Goal: Check status: Check status

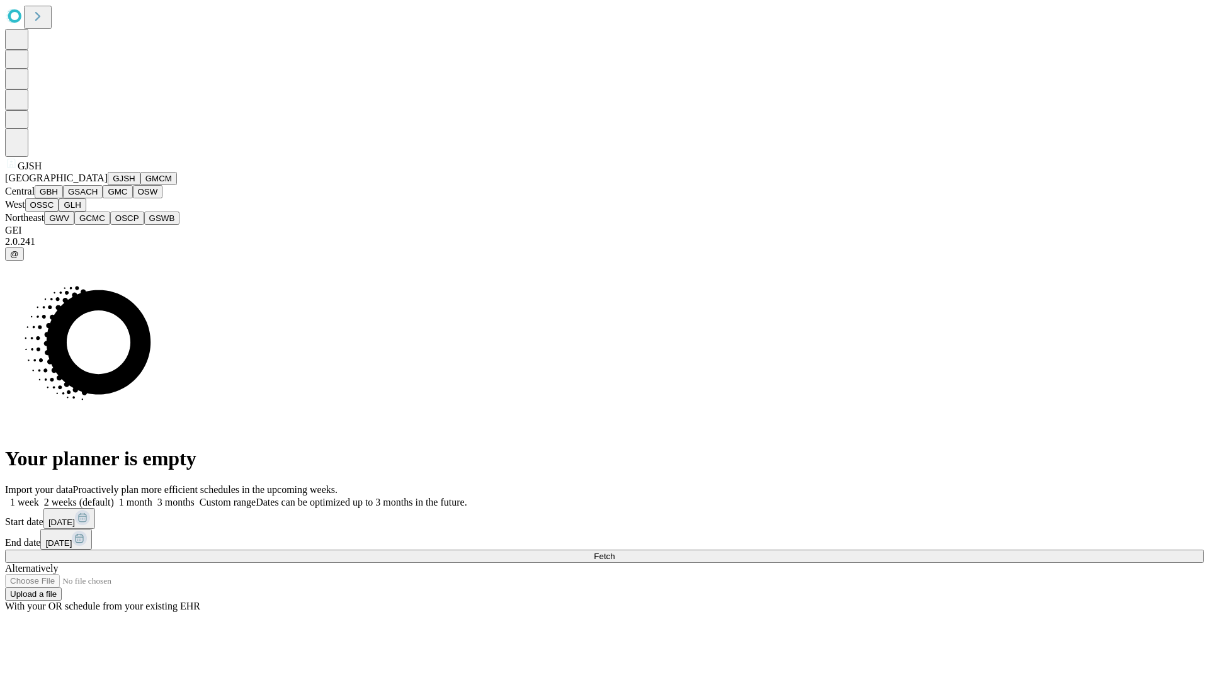
click at [108, 185] on button "GJSH" at bounding box center [124, 178] width 33 height 13
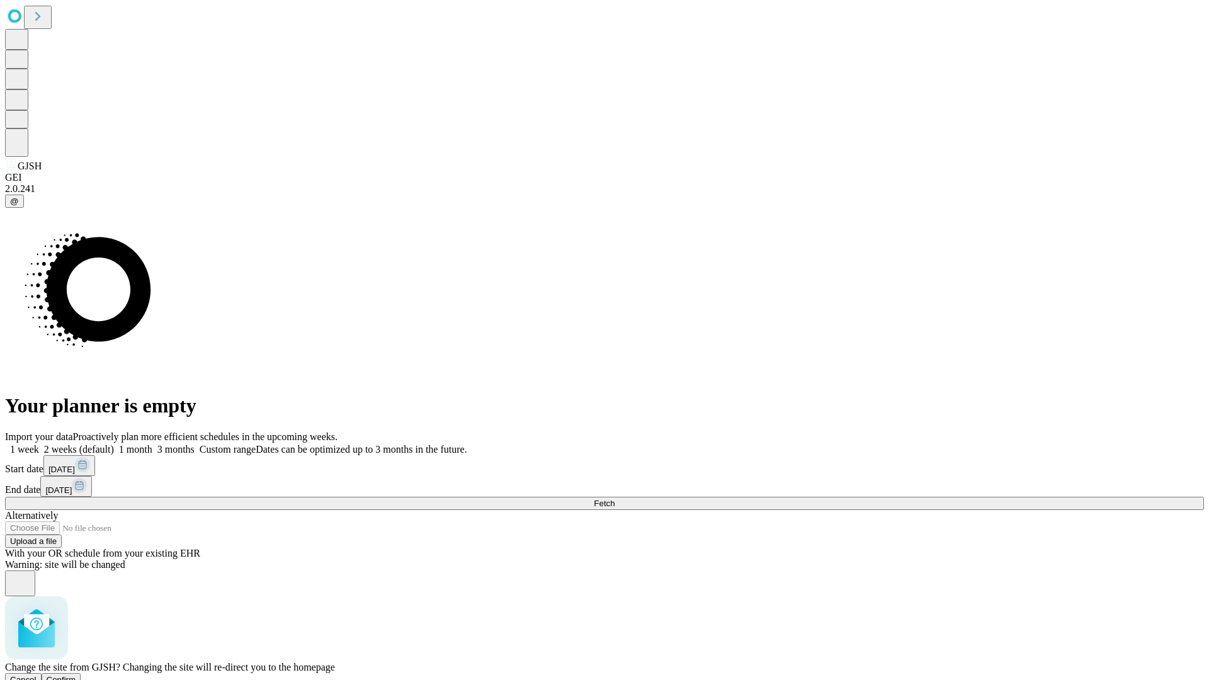
click at [76, 675] on span "Confirm" at bounding box center [62, 679] width 30 height 9
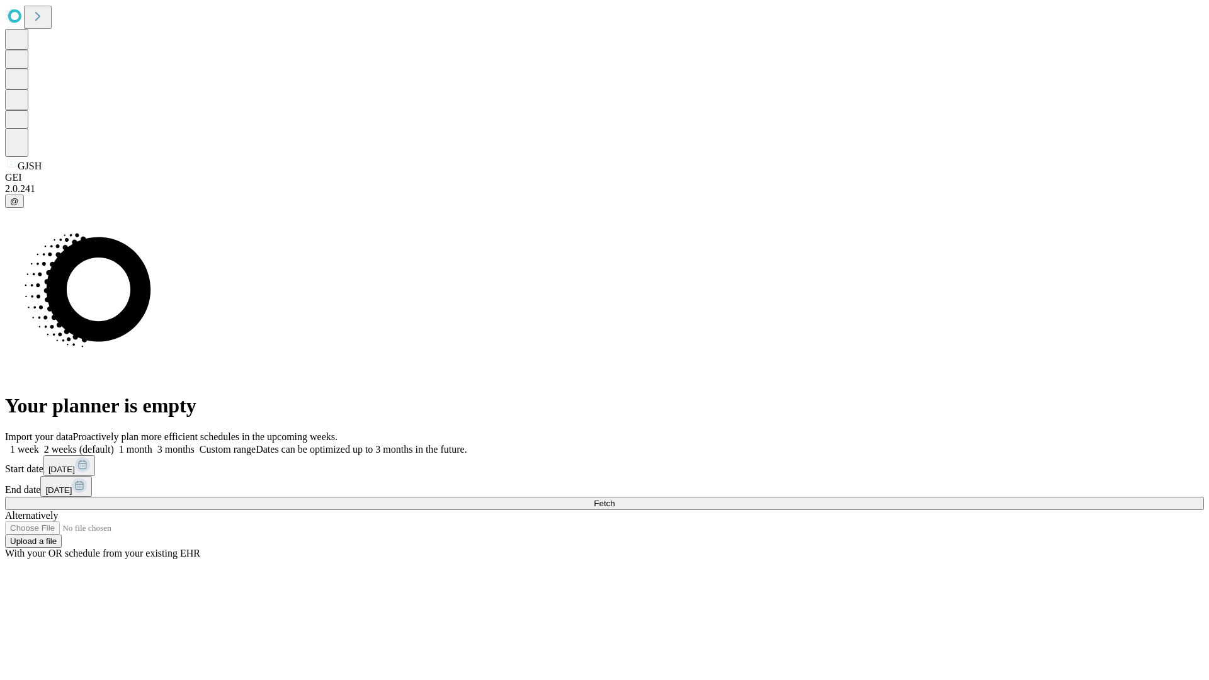
click at [114, 444] on label "2 weeks (default)" at bounding box center [76, 449] width 75 height 11
click at [615, 499] on span "Fetch" at bounding box center [604, 503] width 21 height 9
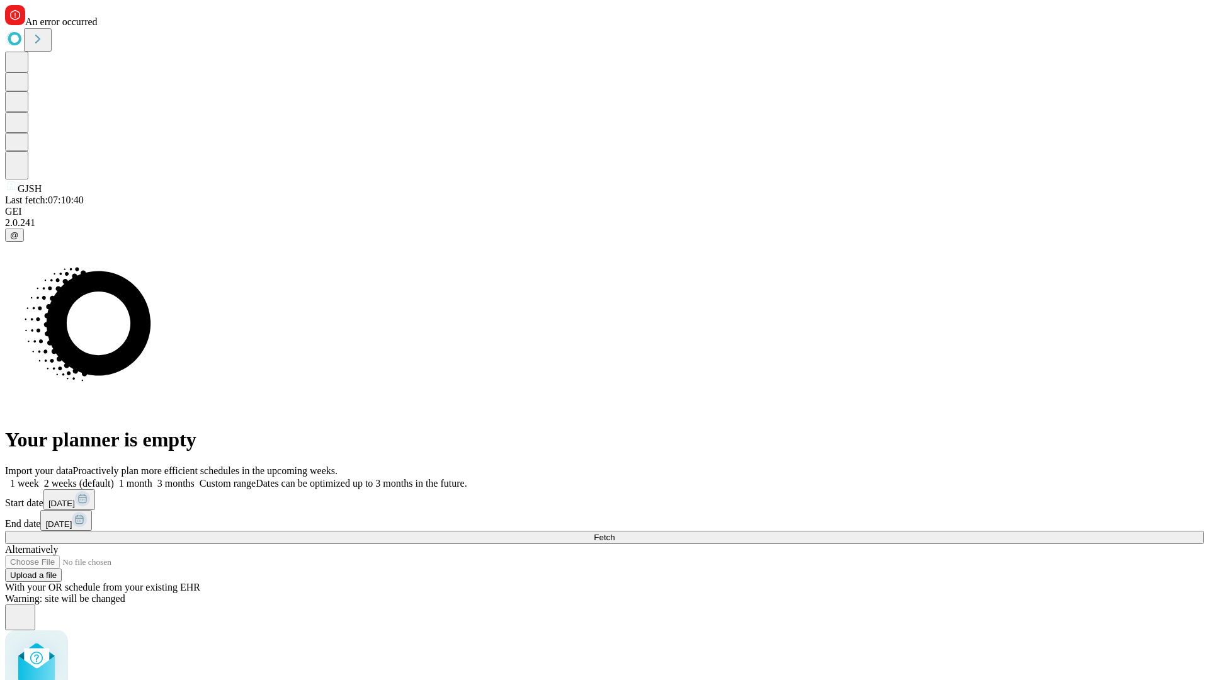
click at [114, 478] on label "2 weeks (default)" at bounding box center [76, 483] width 75 height 11
click at [615, 533] on span "Fetch" at bounding box center [604, 537] width 21 height 9
click at [114, 478] on label "2 weeks (default)" at bounding box center [76, 483] width 75 height 11
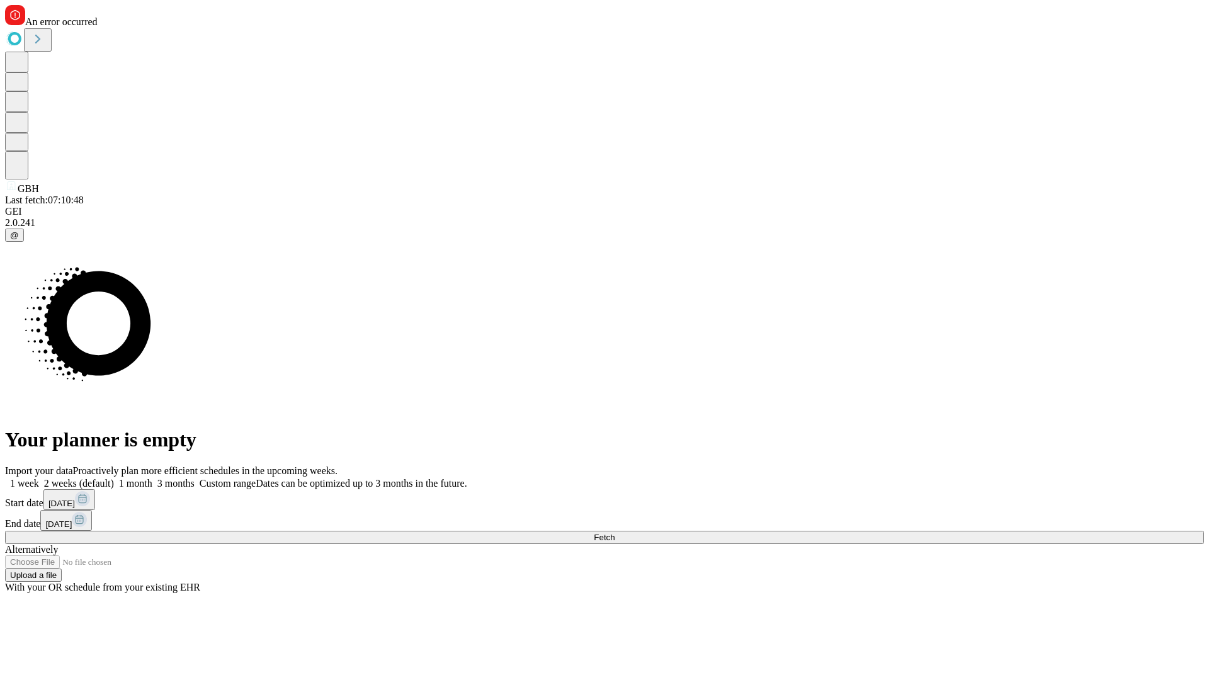
click at [615, 533] on span "Fetch" at bounding box center [604, 537] width 21 height 9
click at [114, 478] on label "2 weeks (default)" at bounding box center [76, 483] width 75 height 11
click at [615, 533] on span "Fetch" at bounding box center [604, 537] width 21 height 9
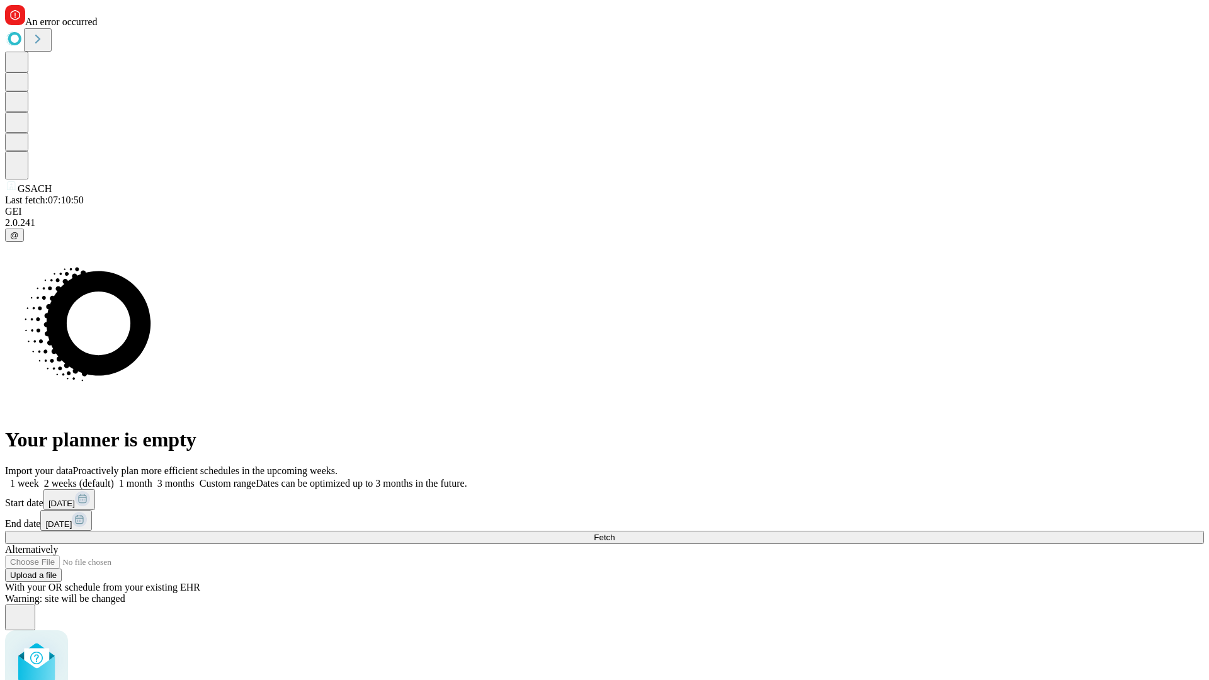
click at [114, 478] on label "2 weeks (default)" at bounding box center [76, 483] width 75 height 11
click at [615, 533] on span "Fetch" at bounding box center [604, 537] width 21 height 9
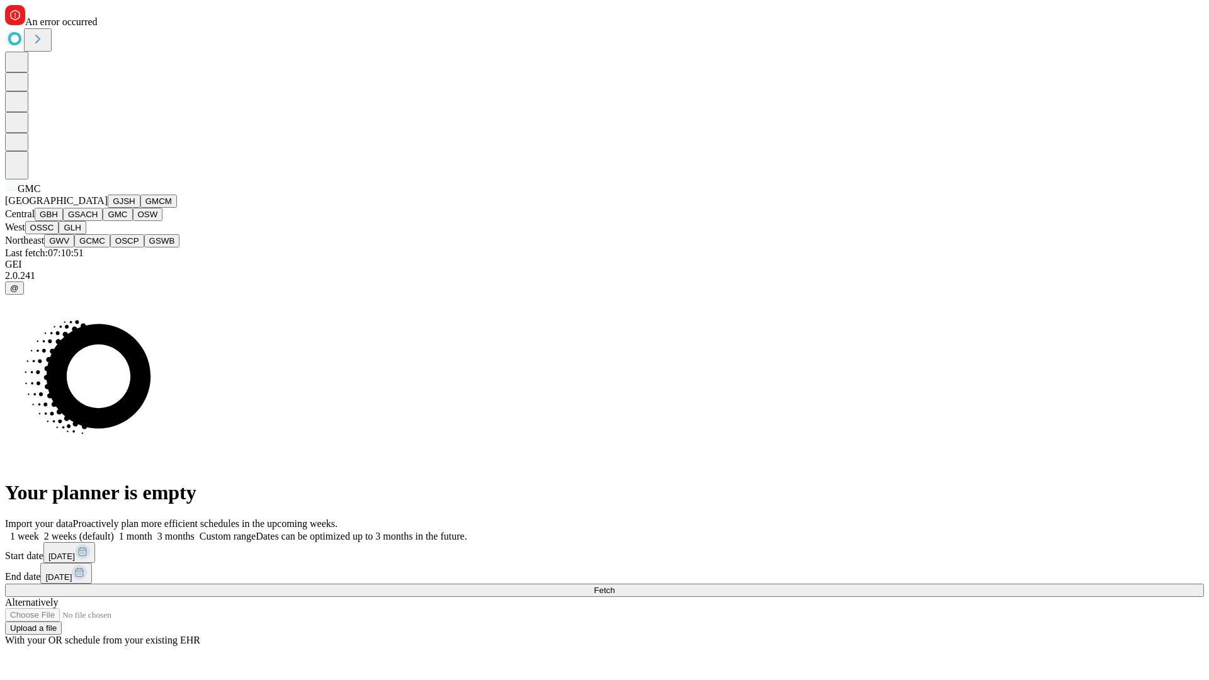
click at [133, 221] on button "OSW" at bounding box center [148, 214] width 30 height 13
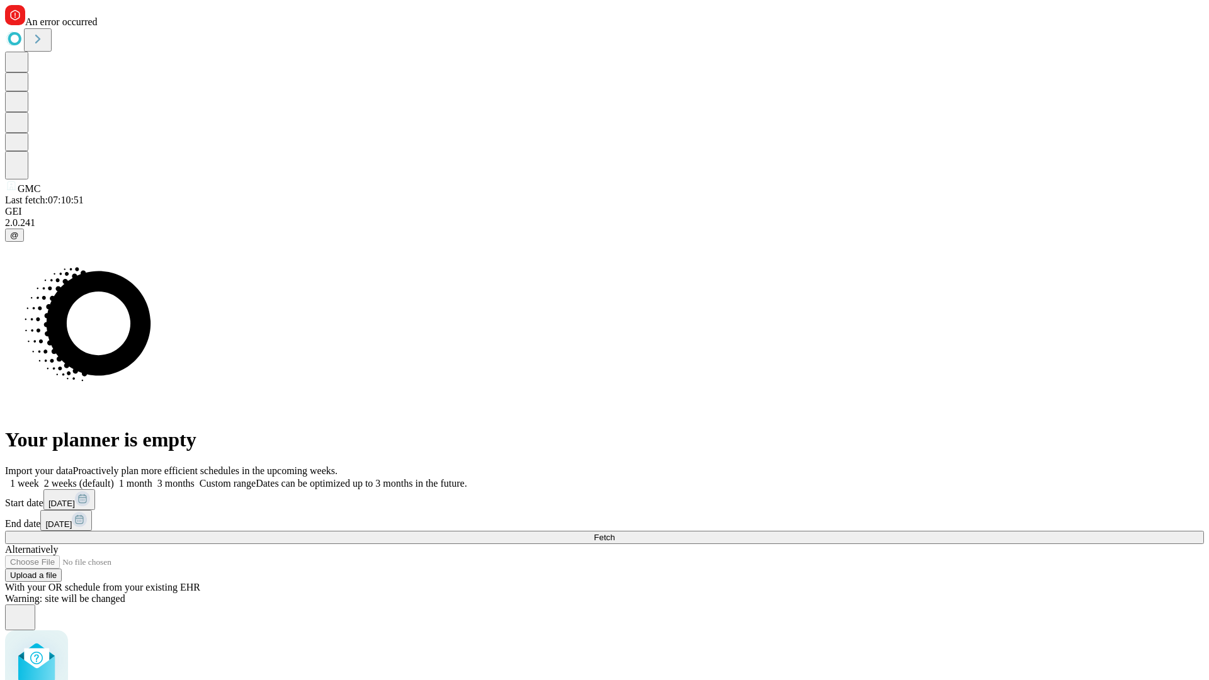
click at [114, 478] on label "2 weeks (default)" at bounding box center [76, 483] width 75 height 11
click at [615, 533] on span "Fetch" at bounding box center [604, 537] width 21 height 9
click at [114, 478] on label "2 weeks (default)" at bounding box center [76, 483] width 75 height 11
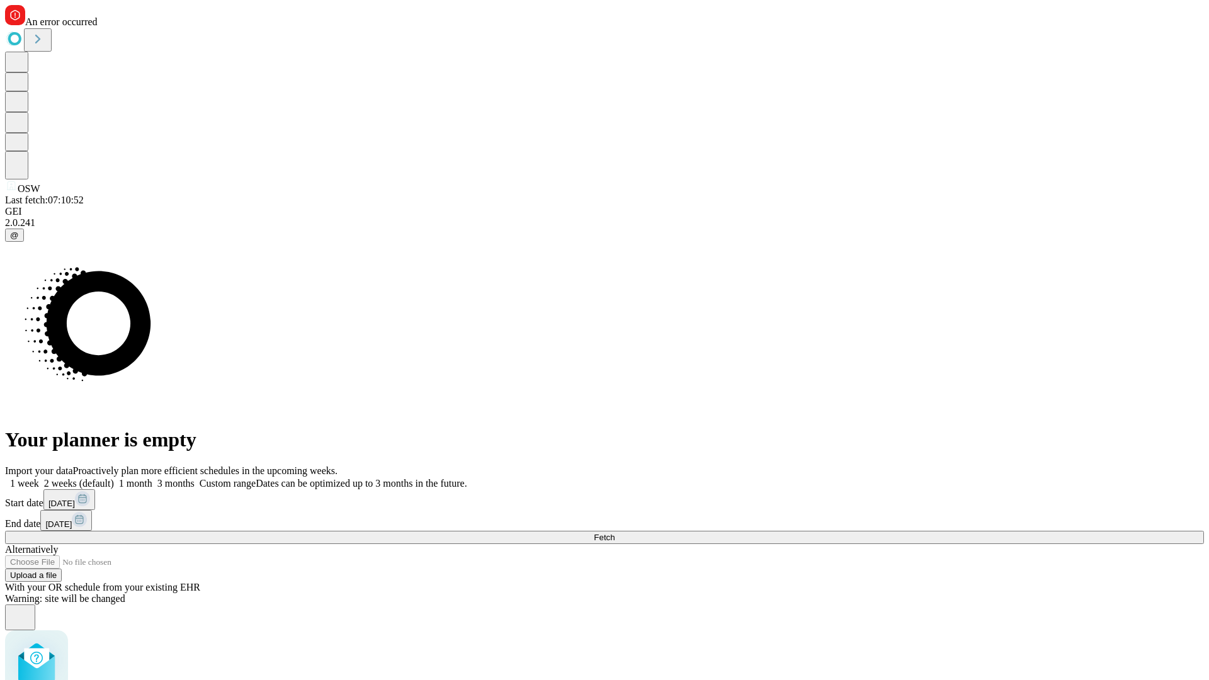
click at [615, 533] on span "Fetch" at bounding box center [604, 537] width 21 height 9
click at [114, 478] on label "2 weeks (default)" at bounding box center [76, 483] width 75 height 11
click at [615, 533] on span "Fetch" at bounding box center [604, 537] width 21 height 9
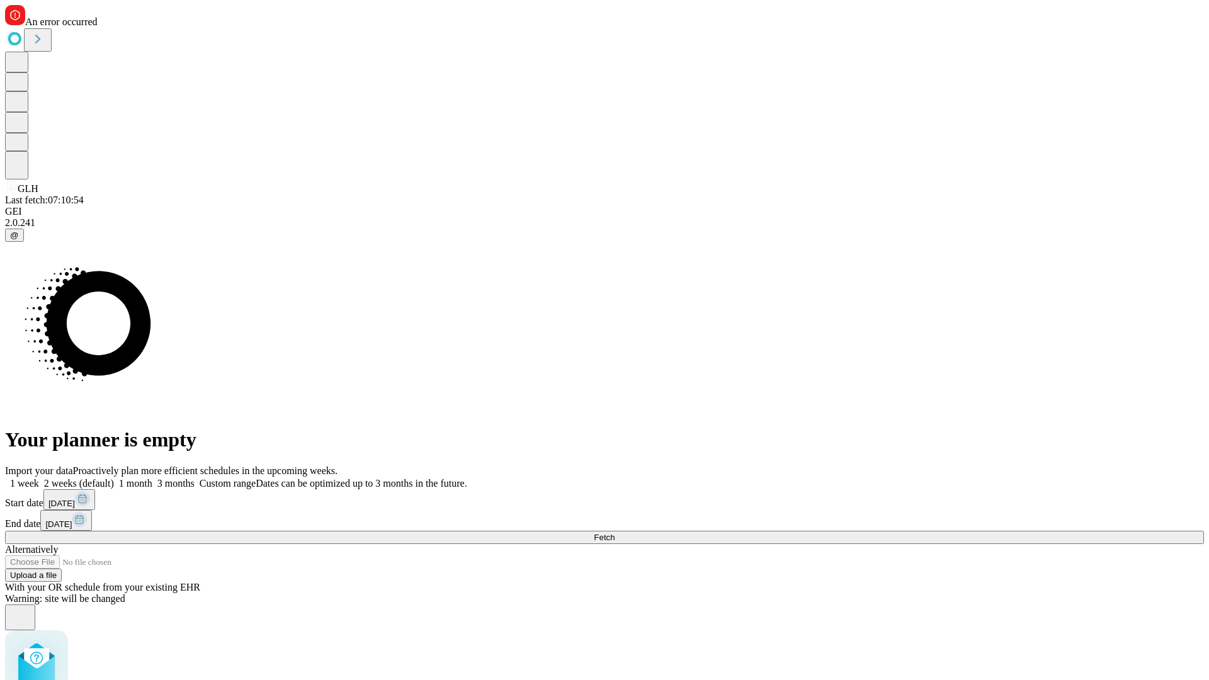
click at [114, 478] on label "2 weeks (default)" at bounding box center [76, 483] width 75 height 11
click at [615, 533] on span "Fetch" at bounding box center [604, 537] width 21 height 9
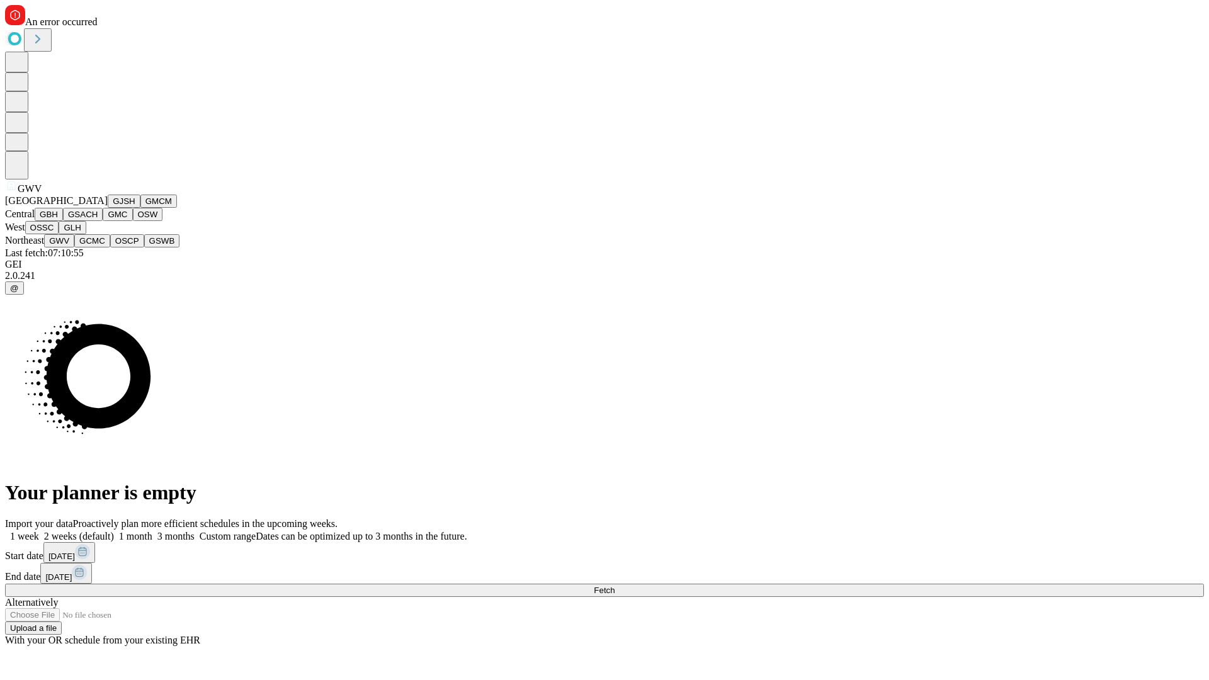
click at [98, 247] on button "GCMC" at bounding box center [92, 240] width 36 height 13
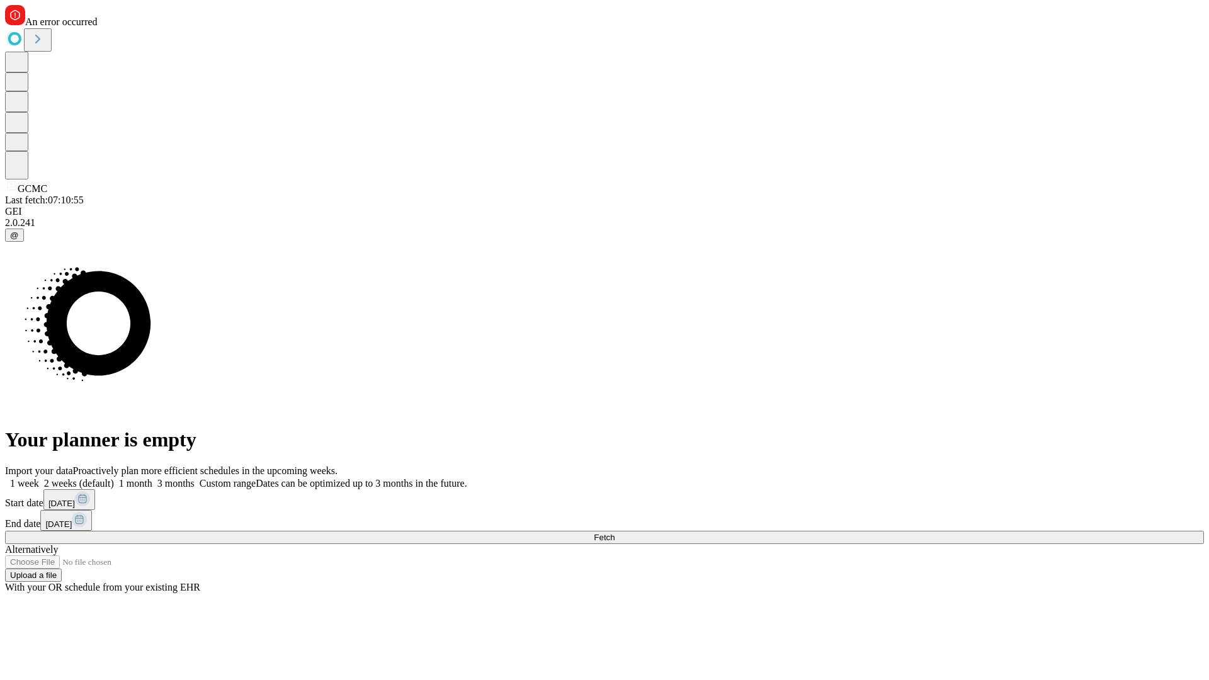
click at [114, 478] on label "2 weeks (default)" at bounding box center [76, 483] width 75 height 11
click at [615, 533] on span "Fetch" at bounding box center [604, 537] width 21 height 9
